Goal: Task Accomplishment & Management: Use online tool/utility

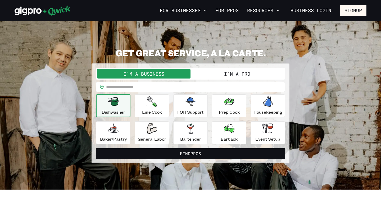
click at [230, 75] on button "I'm a Pro" at bounding box center [237, 74] width 93 height 10
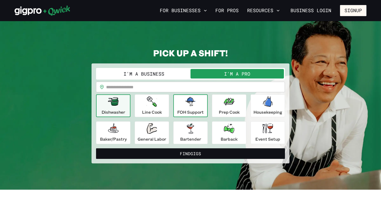
click at [193, 107] on div "FOH Support" at bounding box center [190, 105] width 26 height 19
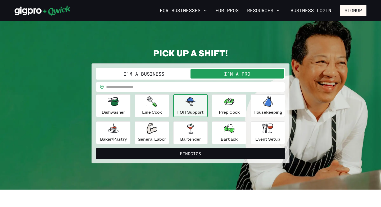
click at [191, 104] on icon "button" at bounding box center [190, 101] width 11 height 9
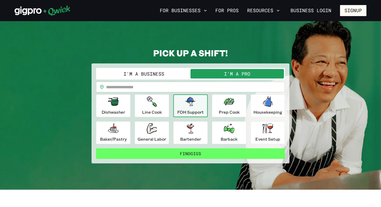
click at [194, 153] on button "Find Gigs" at bounding box center [190, 153] width 189 height 11
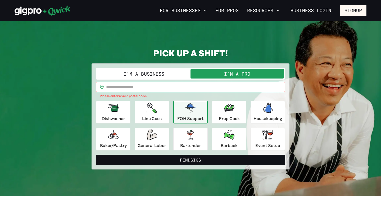
click at [157, 89] on input "text" at bounding box center [195, 87] width 179 height 11
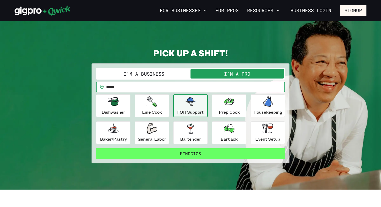
type input "*****"
click at [164, 155] on button "Find Gigs" at bounding box center [190, 153] width 189 height 11
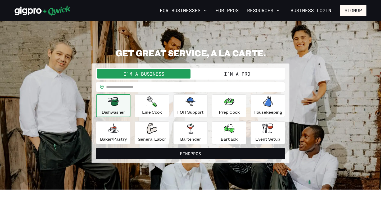
click at [173, 88] on input "text" at bounding box center [195, 87] width 179 height 11
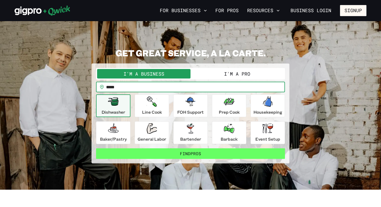
type input "*****"
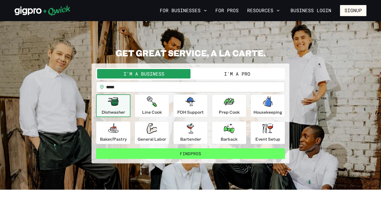
click at [167, 153] on button "Find Pros" at bounding box center [190, 153] width 189 height 11
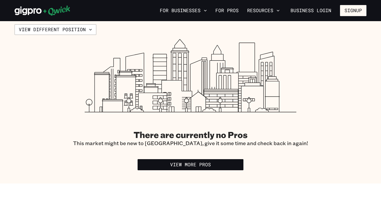
scroll to position [128, 0]
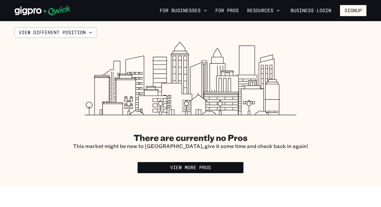
click at [166, 173] on section "View different position There are currently no Pros This market might be new to…" at bounding box center [190, 100] width 381 height 173
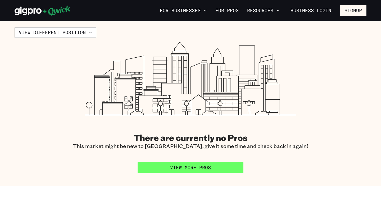
click at [167, 168] on link "View More Pros" at bounding box center [191, 167] width 106 height 11
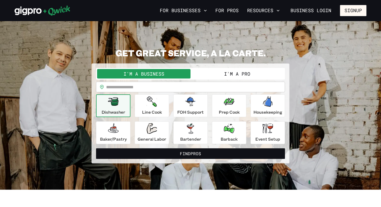
click at [231, 73] on button "I'm a Pro" at bounding box center [237, 74] width 93 height 10
